Goal: Obtain resource: Obtain resource

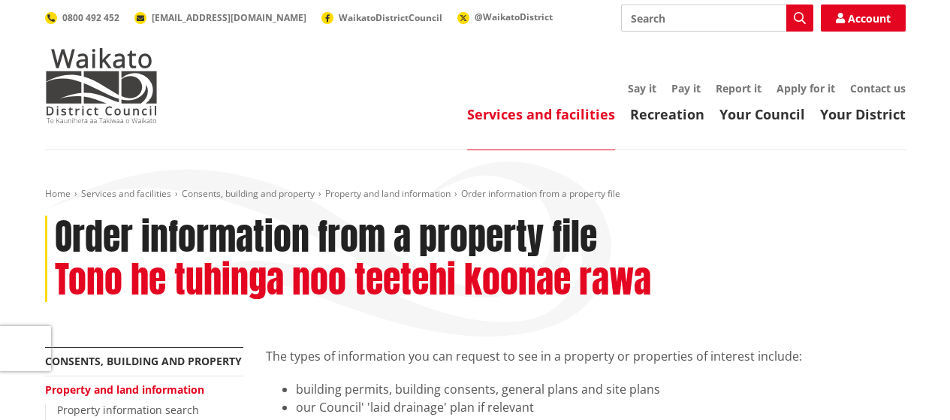
scroll to position [150, 0]
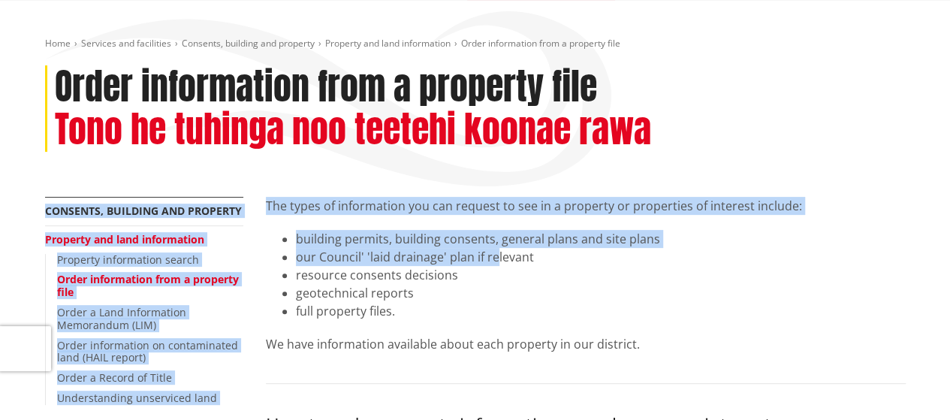
drag, startPoint x: 455, startPoint y: 235, endPoint x: 496, endPoint y: 257, distance: 46.1
click at [495, 258] on li "our Council' 'laid drainage' plan if relevant" at bounding box center [601, 257] width 610 height 18
click at [412, 263] on li "our Council' 'laid drainage' plan if relevant" at bounding box center [601, 257] width 610 height 18
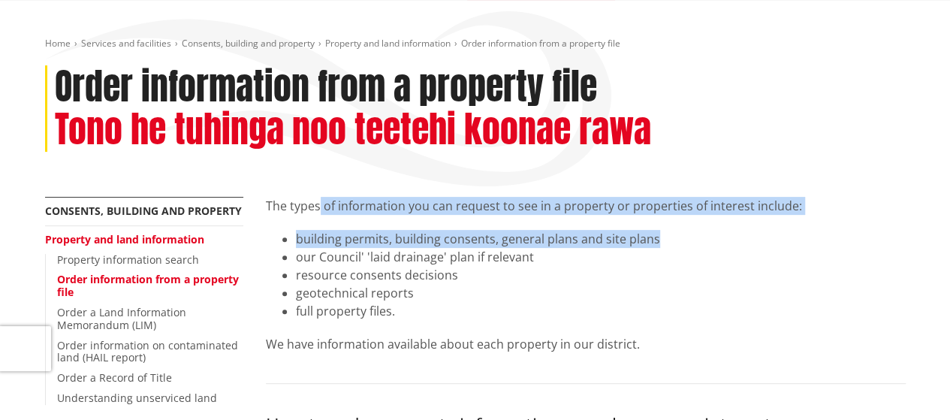
drag, startPoint x: 317, startPoint y: 210, endPoint x: 715, endPoint y: 228, distance: 398.6
click at [715, 228] on div "The types of information you can request to see in a property or properties of …" at bounding box center [586, 275] width 640 height 156
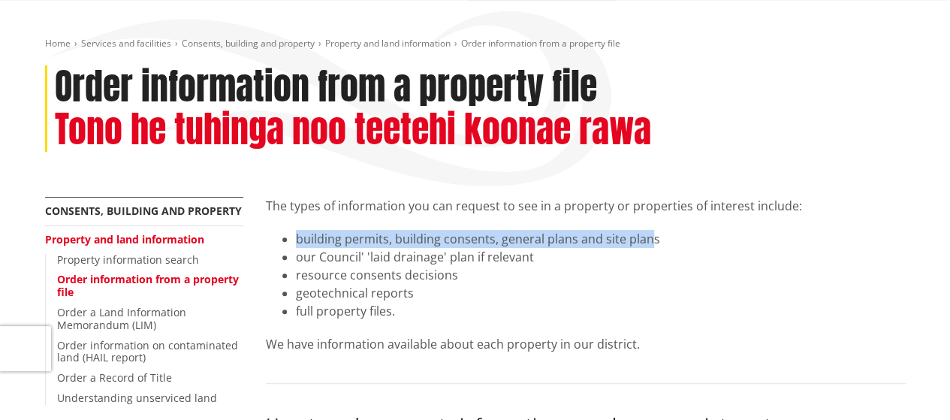
drag, startPoint x: 296, startPoint y: 239, endPoint x: 648, endPoint y: 240, distance: 351.6
click at [648, 240] on li "building permits, building consents, general plans and site plans" at bounding box center [601, 239] width 610 height 18
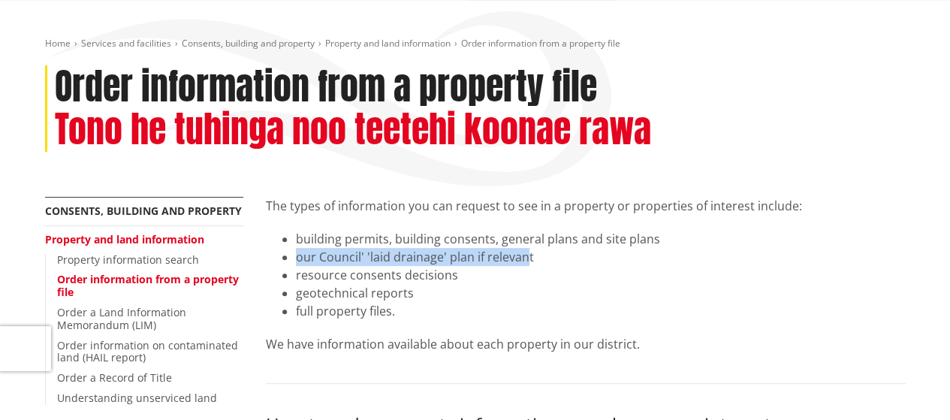
drag, startPoint x: 305, startPoint y: 252, endPoint x: 526, endPoint y: 254, distance: 220.9
click at [526, 254] on li "our Council' 'laid drainage' plan if relevant" at bounding box center [601, 257] width 610 height 18
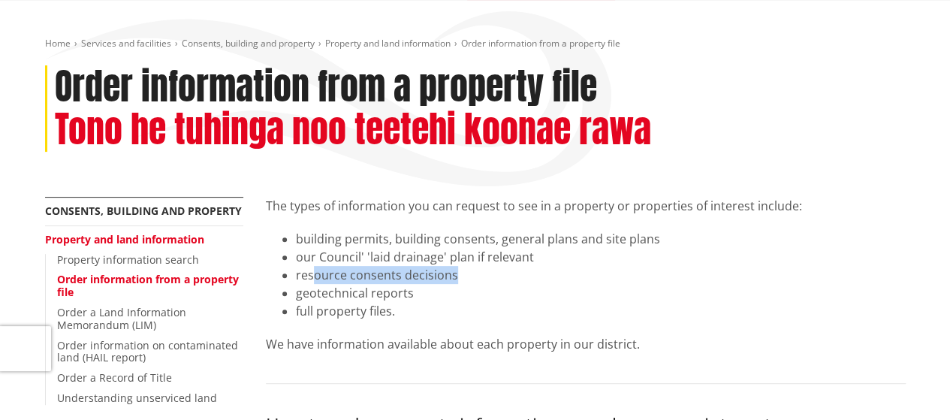
drag, startPoint x: 319, startPoint y: 270, endPoint x: 477, endPoint y: 270, distance: 157.8
click at [477, 270] on li "resource consents decisions" at bounding box center [601, 275] width 610 height 18
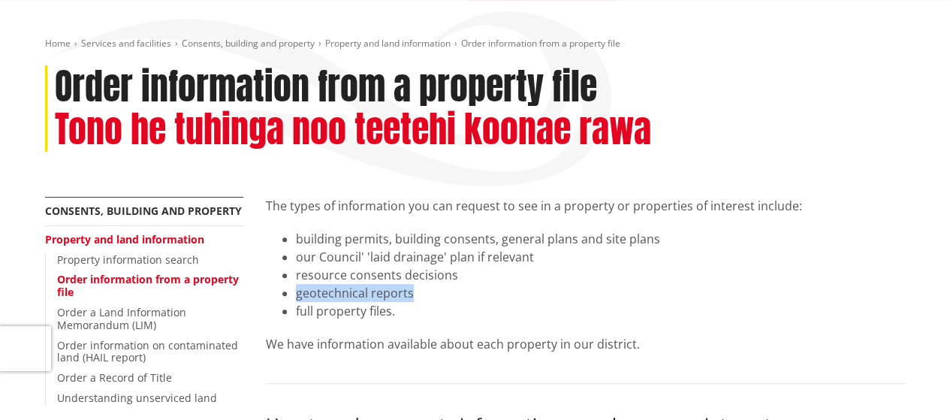
drag, startPoint x: 289, startPoint y: 294, endPoint x: 460, endPoint y: 288, distance: 170.7
click at [460, 288] on ul "building permits, building consents, general plans and site plans our Council' …" at bounding box center [586, 275] width 640 height 90
click at [460, 292] on li "geotechnical reports" at bounding box center [601, 293] width 610 height 18
drag, startPoint x: 394, startPoint y: 317, endPoint x: 290, endPoint y: 319, distance: 103.7
click at [290, 319] on ul "building permits, building consents, general plans and site plans our Council' …" at bounding box center [586, 275] width 640 height 90
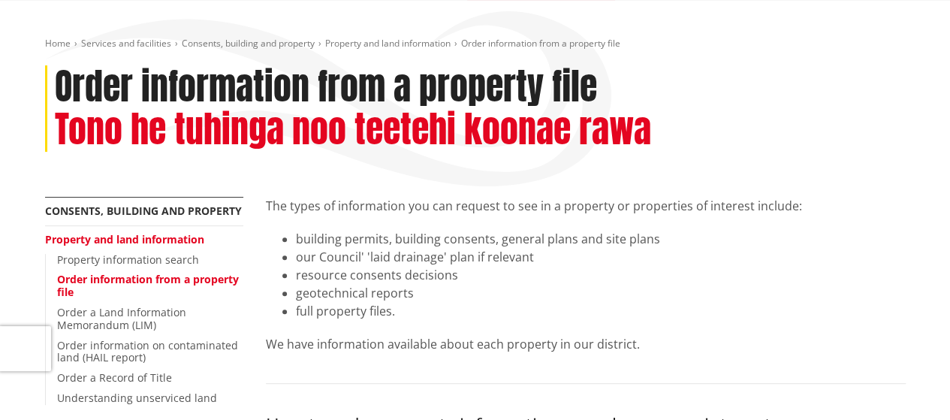
click at [512, 301] on li "geotechnical reports" at bounding box center [601, 293] width 610 height 18
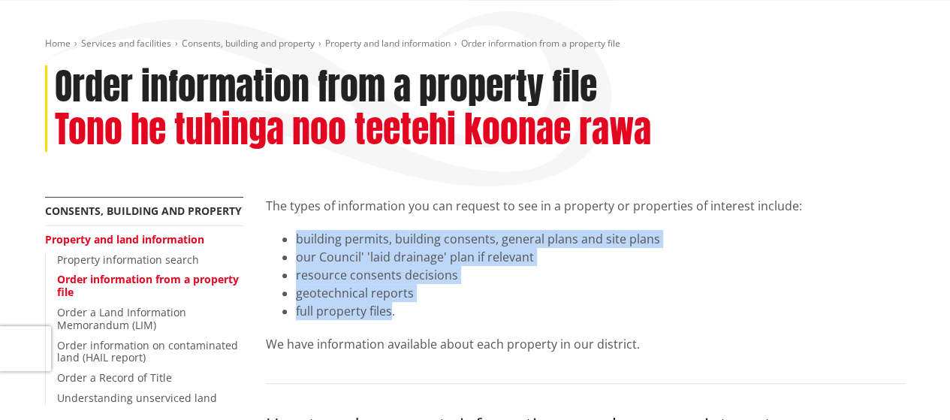
drag, startPoint x: 297, startPoint y: 237, endPoint x: 389, endPoint y: 308, distance: 116.8
click at [389, 308] on ul "building permits, building consents, general plans and site plans our Council' …" at bounding box center [586, 275] width 640 height 90
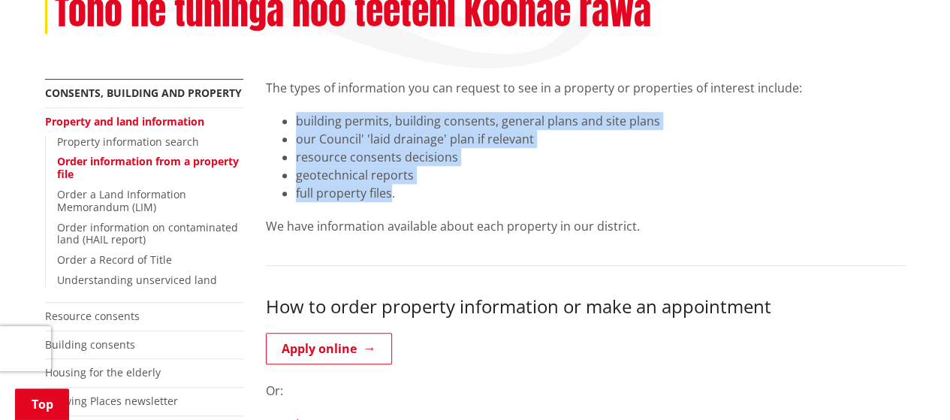
scroll to position [225, 0]
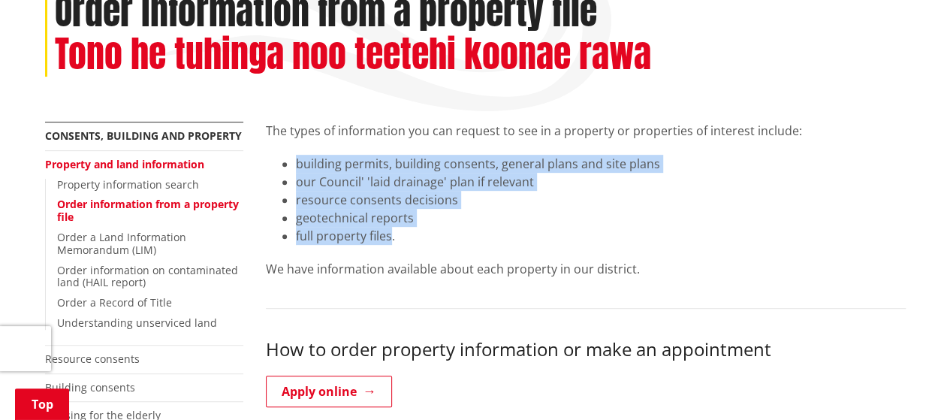
click at [526, 218] on li "geotechnical reports" at bounding box center [601, 218] width 610 height 18
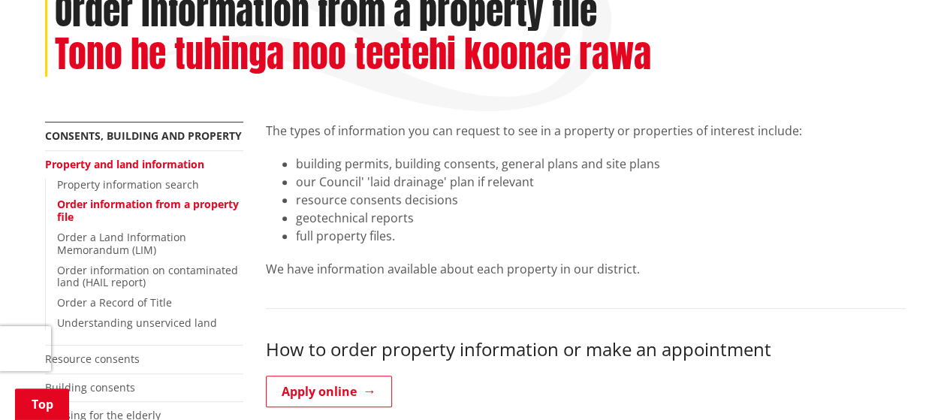
click at [448, 237] on li "full property files." at bounding box center [601, 236] width 610 height 18
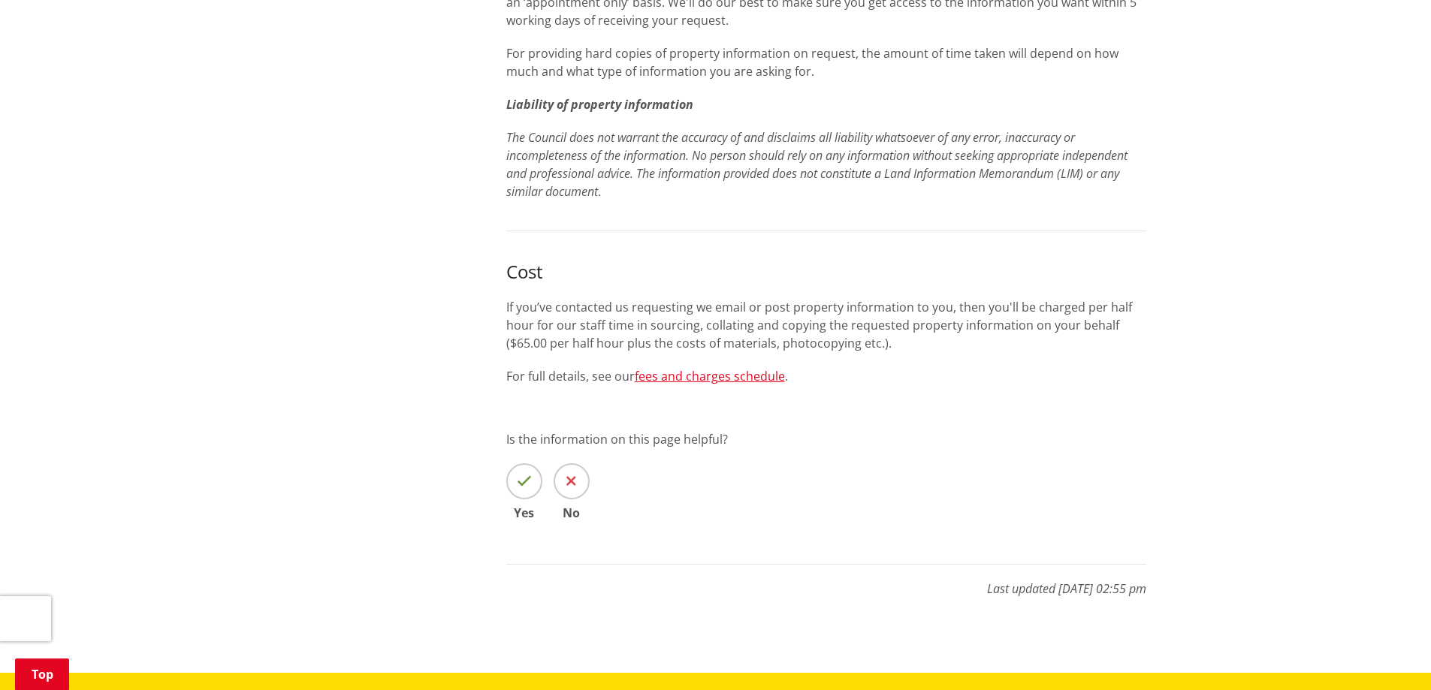
scroll to position [826, 0]
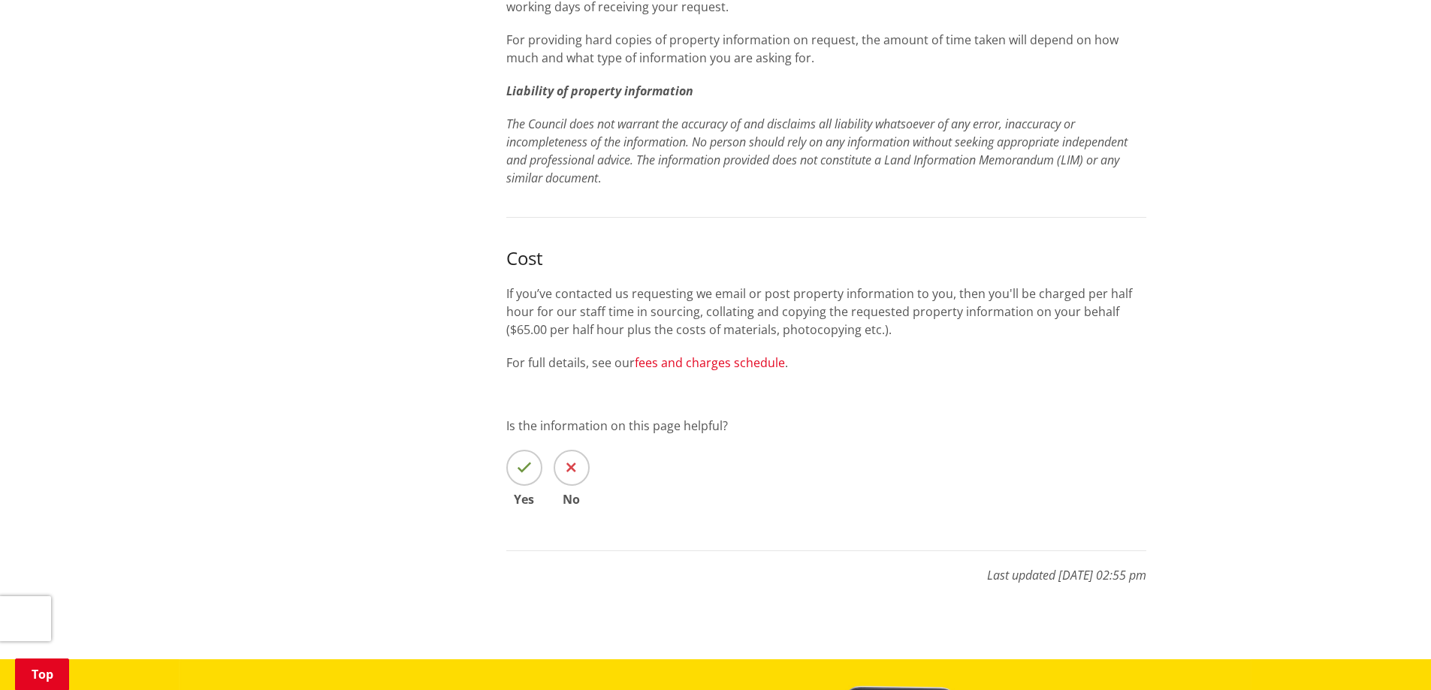
click at [712, 360] on link "fees and charges schedule" at bounding box center [710, 363] width 150 height 17
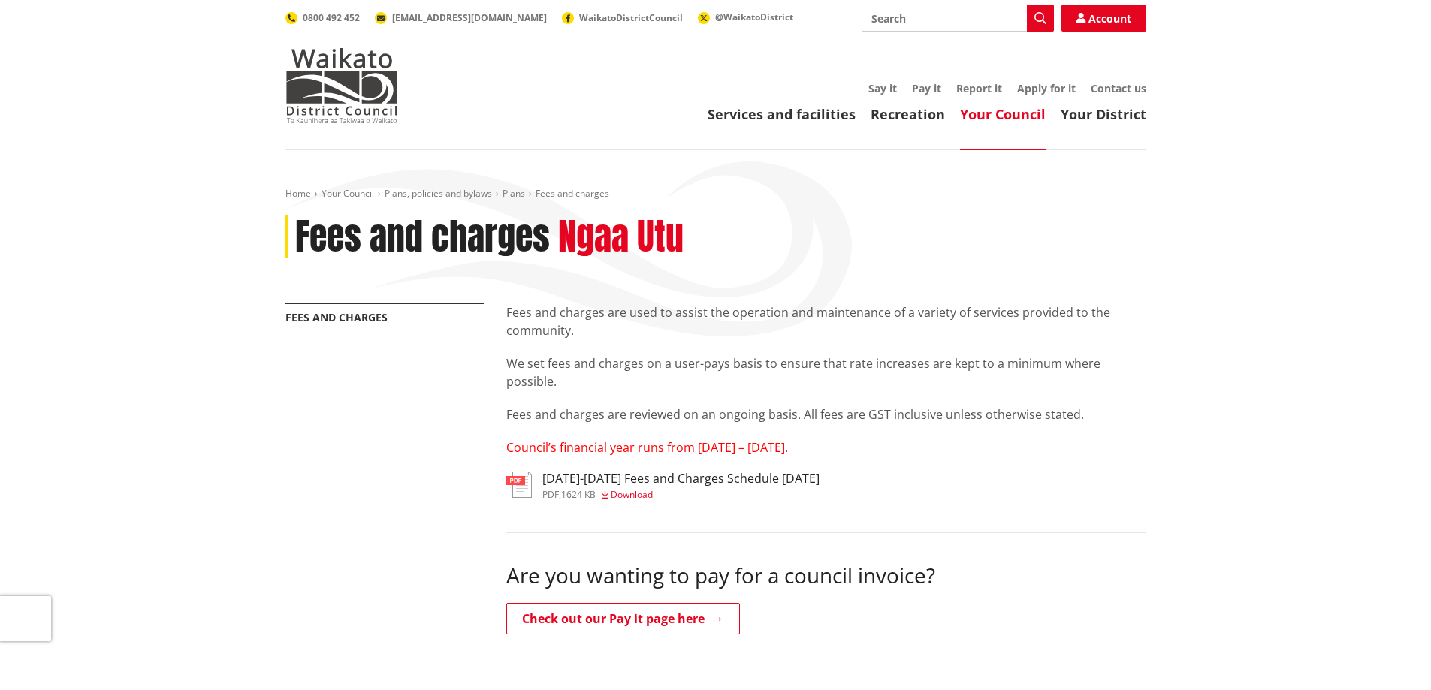
scroll to position [150, 0]
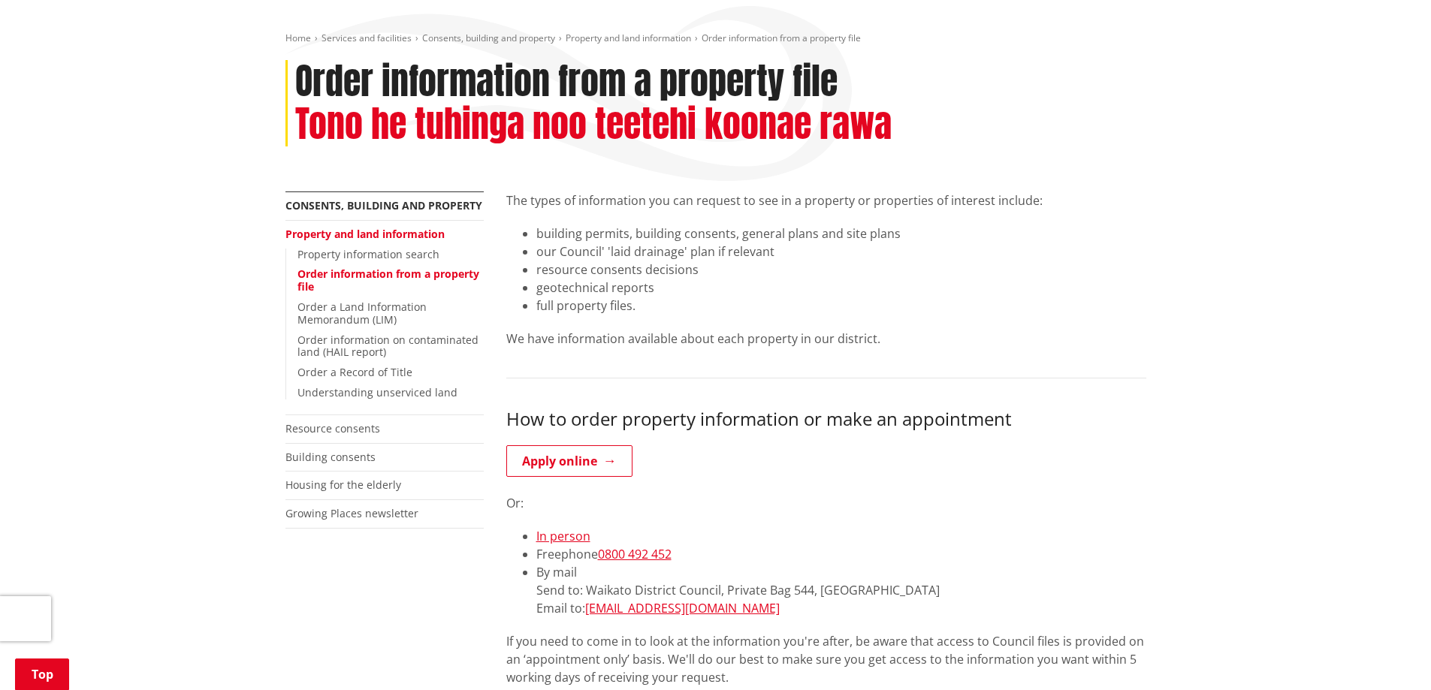
scroll to position [150, 0]
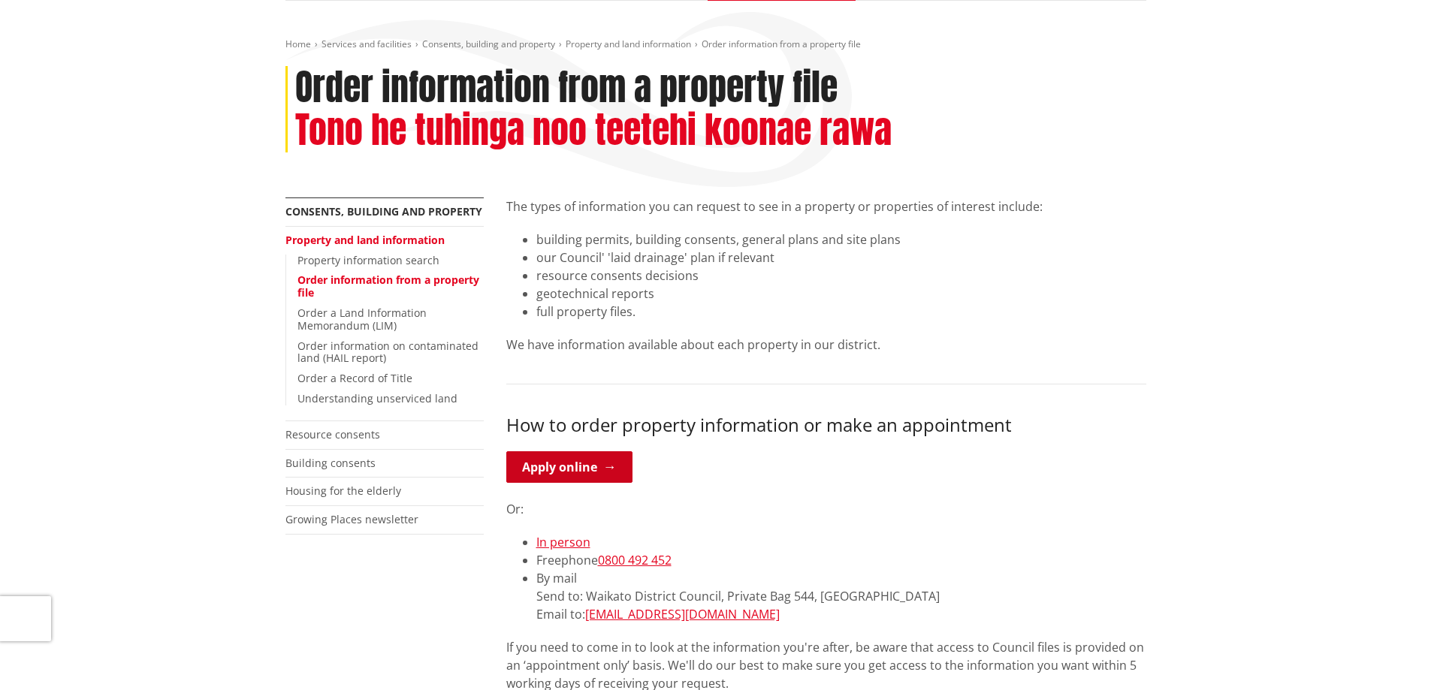
click at [594, 482] on link "Apply online" at bounding box center [569, 468] width 126 height 32
